Goal: Information Seeking & Learning: Learn about a topic

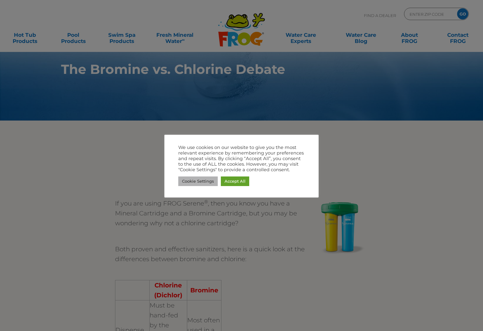
click at [213, 182] on link "Cookie Settings" at bounding box center [198, 181] width 40 height 10
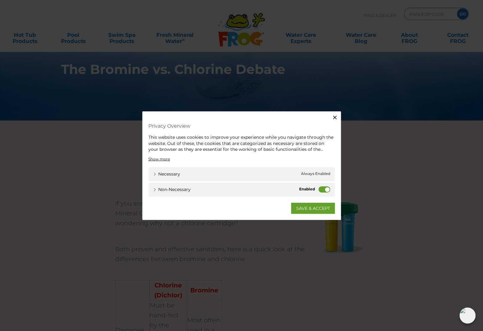
click at [317, 189] on div "Non-necessary Non-necessary" at bounding box center [241, 189] width 187 height 14
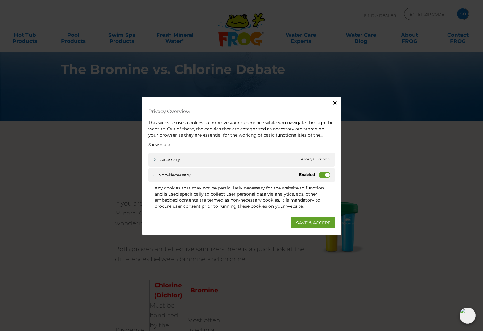
click at [321, 176] on label "Non-necessary" at bounding box center [325, 175] width 12 height 6
click at [0, 0] on input "Non-necessary" at bounding box center [0, 0] width 0 height 0
click at [164, 158] on link "Necessary" at bounding box center [166, 159] width 27 height 6
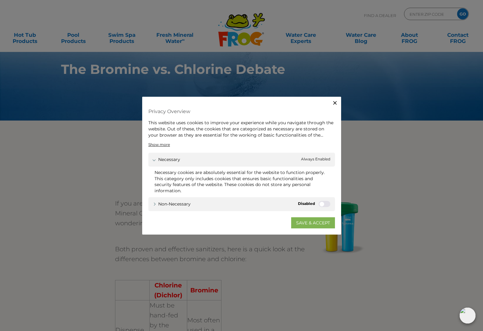
click at [304, 225] on link "SAVE & ACCEPT" at bounding box center [313, 222] width 44 height 11
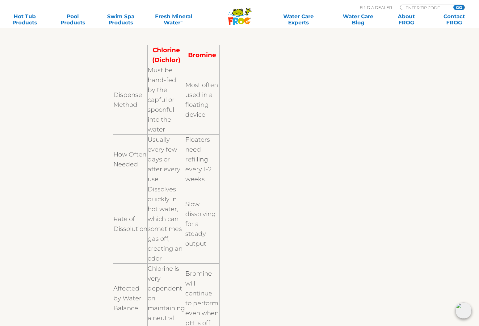
scroll to position [238, 0]
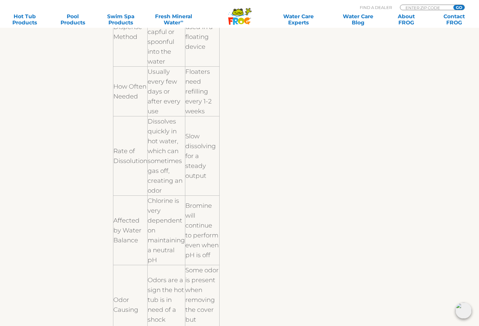
scroll to position [304, 0]
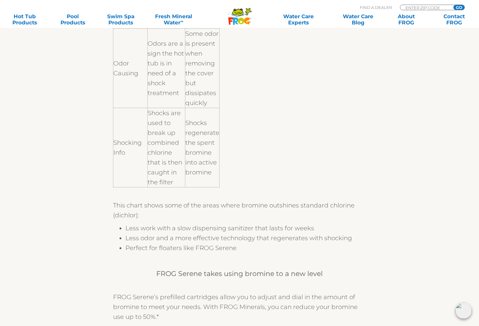
scroll to position [559, 0]
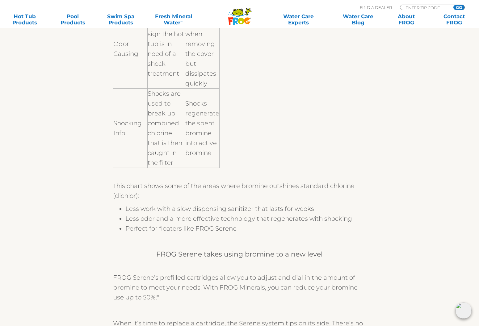
click at [467, 154] on section "If you are using FROG Serene ® , then you know you have a Mineral Cartridge and…" at bounding box center [239, 79] width 483 height 1034
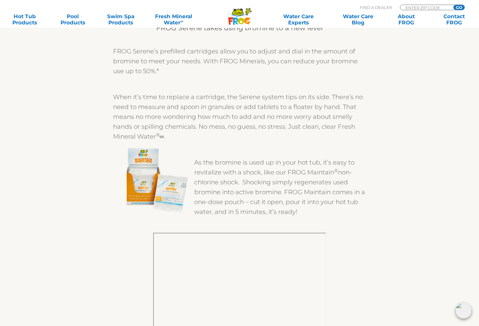
scroll to position [792, 0]
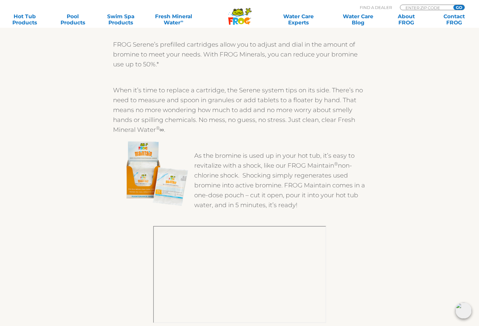
click at [273, 99] on p "When it’s time to replace a cartridge, the Serene system tips on its side. Ther…" at bounding box center [239, 109] width 253 height 49
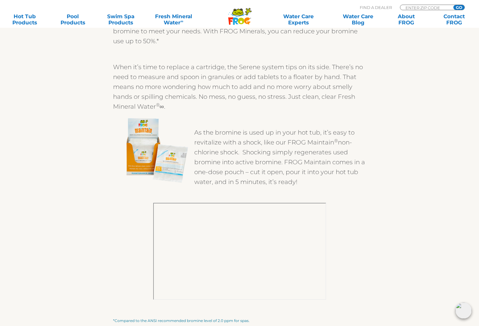
scroll to position [818, 0]
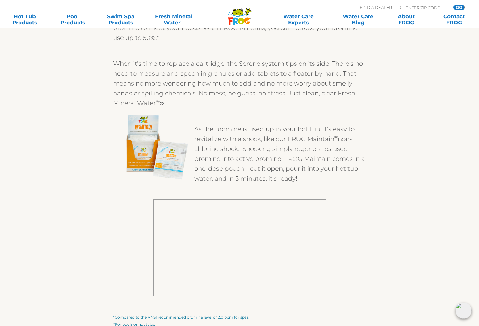
click at [258, 140] on p "As the bromine is used up in your hot tub, it’s easy to revitalize with a shock…" at bounding box center [239, 153] width 253 height 59
click at [275, 140] on p "As the bromine is used up in your hot tub, it’s easy to revitalize with a shock…" at bounding box center [239, 153] width 253 height 59
click at [234, 91] on p "When it’s time to replace a cartridge, the Serene system tips on its side. Ther…" at bounding box center [239, 83] width 253 height 49
click at [170, 85] on p "When it’s time to replace a cartridge, the Serene system tips on its side. Ther…" at bounding box center [239, 83] width 253 height 49
click at [309, 155] on p "As the bromine is used up in your hot tub, it’s easy to revitalize with a shock…" at bounding box center [239, 153] width 253 height 59
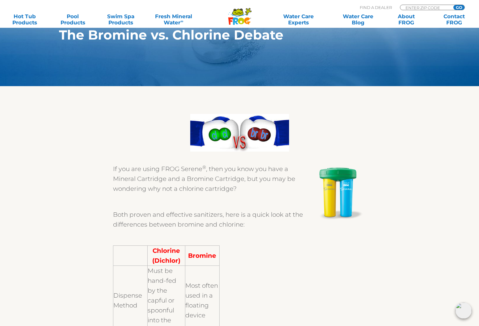
scroll to position [0, 0]
